Goal: Task Accomplishment & Management: Complete application form

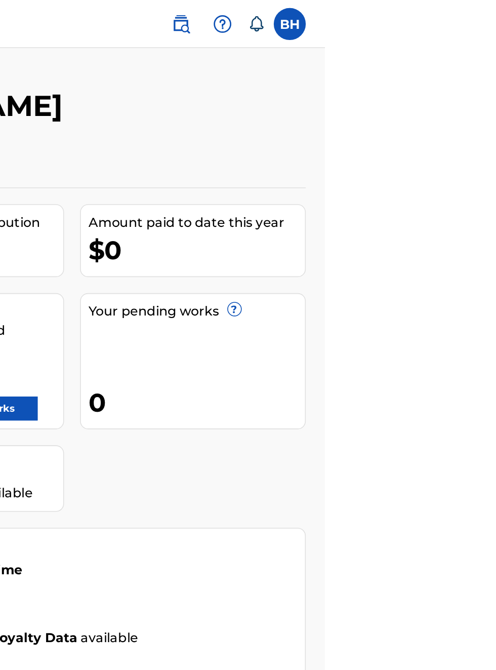
scroll to position [0, 291]
click at [314, 251] on link "Register Works" at bounding box center [275, 258] width 78 height 15
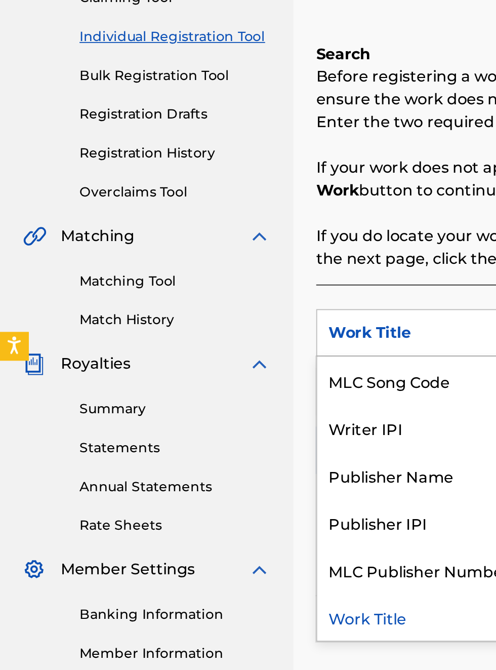
scroll to position [150, 0]
click at [228, 410] on div "Publisher Name" at bounding box center [230, 403] width 121 height 25
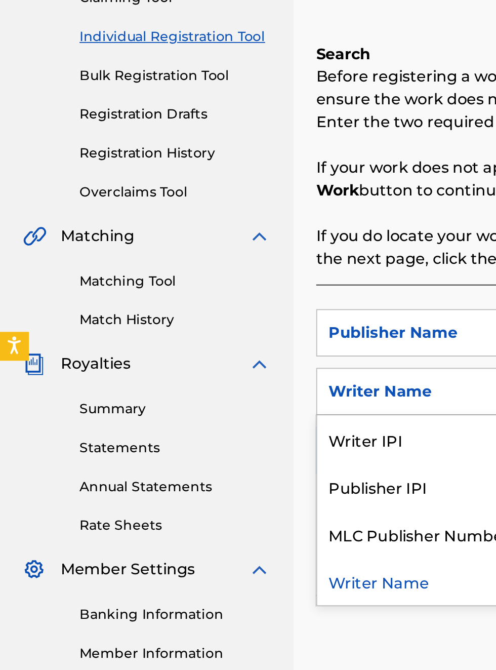
click at [213, 415] on div "Publisher IPI" at bounding box center [230, 409] width 121 height 25
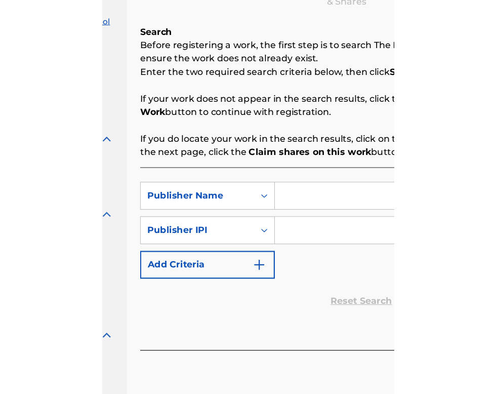
scroll to position [150, 135]
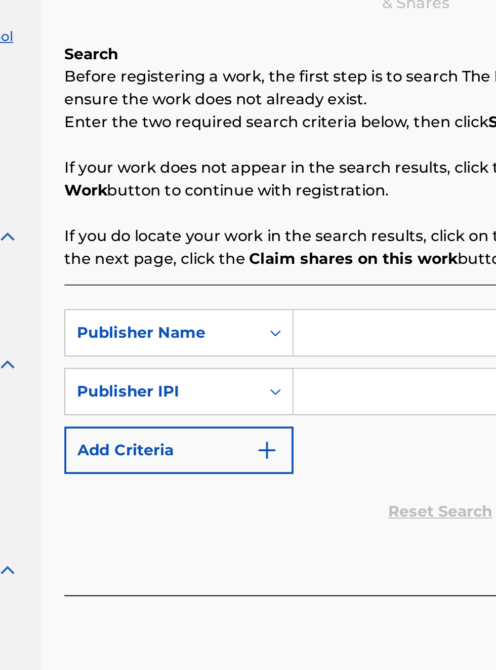
click at [320, 329] on input "Search Form" at bounding box center [388, 328] width 192 height 24
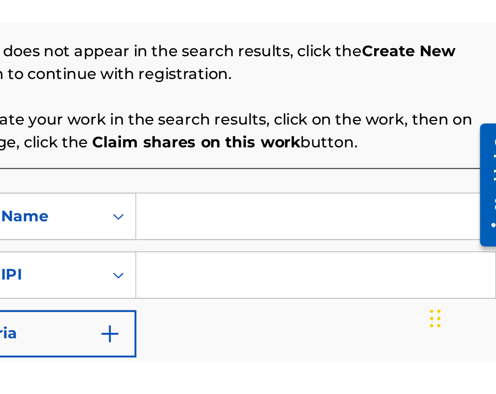
scroll to position [168, 219]
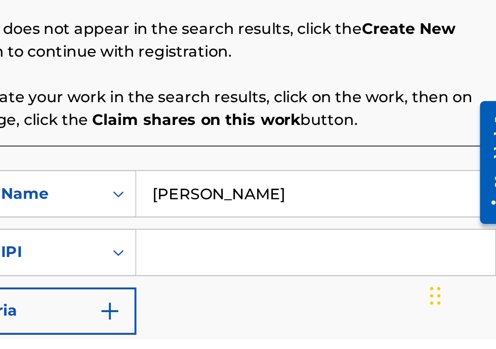
type input "[PERSON_NAME]"
click at [325, 307] on input "Search Form" at bounding box center [388, 303] width 192 height 24
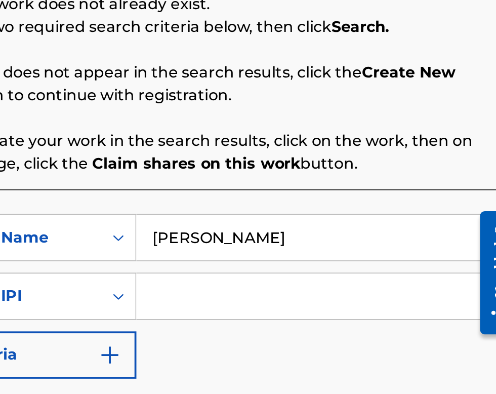
scroll to position [144, 219]
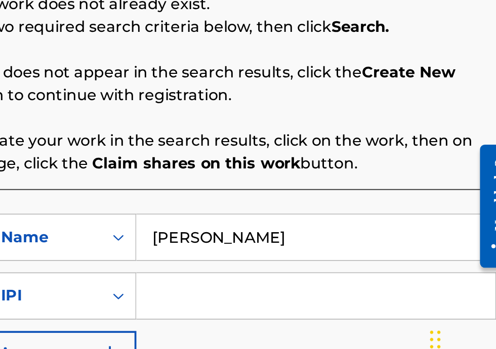
click at [314, 307] on input "Search Form" at bounding box center [388, 303] width 192 height 24
type input "00340604990"
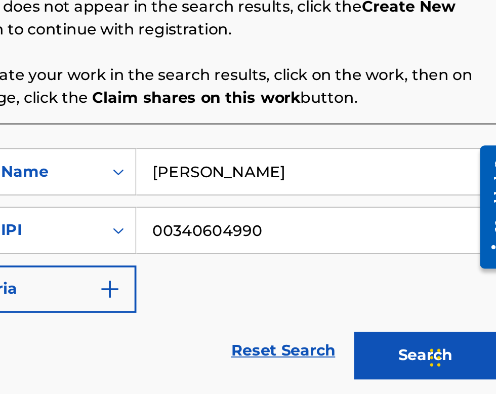
scroll to position [0, 0]
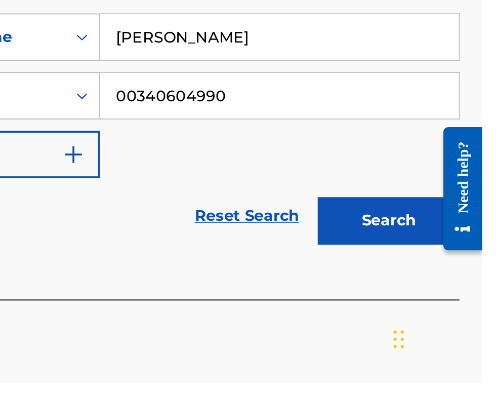
click at [459, 314] on button "Search" at bounding box center [446, 307] width 76 height 25
